Goal: Check status: Check status

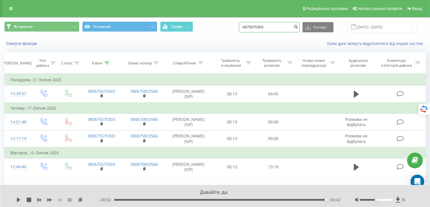
click at [275, 27] on input "0675575303" at bounding box center [269, 27] width 61 height 10
drag, startPoint x: 275, startPoint y: 27, endPoint x: 228, endPoint y: 27, distance: 46.7
click at [228, 27] on div "Всі дзвінки Основний Графік 0675575303 Експорт .csv .xls .xlsx [DATE] - [DATE]" at bounding box center [214, 26] width 421 height 11
click at [296, 25] on button "submit" at bounding box center [296, 27] width 8 height 10
click at [27, 29] on button "Всі дзвінки" at bounding box center [41, 26] width 75 height 10
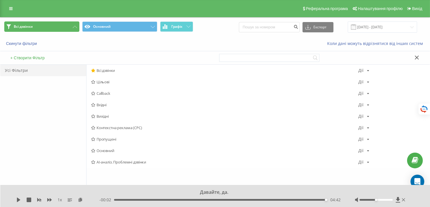
click at [27, 29] on button "Всі дзвінки" at bounding box center [41, 26] width 75 height 10
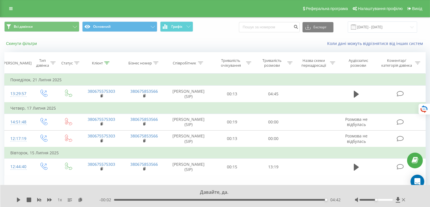
click at [21, 42] on button "Скинути фільтри" at bounding box center [21, 43] width 35 height 5
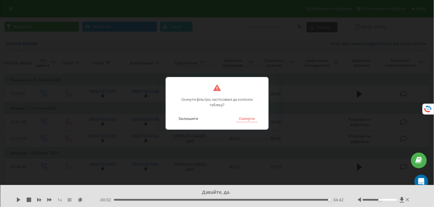
click at [249, 121] on button "Скинути" at bounding box center [246, 118] width 21 height 7
